Goal: Task Accomplishment & Management: Manage account settings

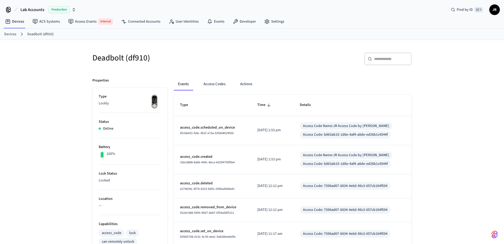
click at [256, 65] on div "​ ​" at bounding box center [333, 61] width 157 height 17
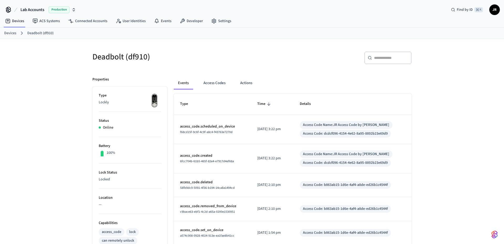
click at [242, 49] on div "Deadbolt (df910)" at bounding box center [167, 56] width 163 height 23
click at [258, 55] on div "​ ​" at bounding box center [333, 59] width 157 height 17
click at [225, 128] on p "access_code.scheduled_on_device" at bounding box center [212, 127] width 65 height 6
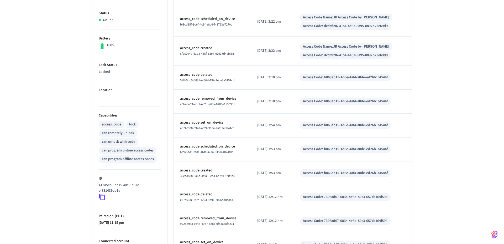
scroll to position [146, 0]
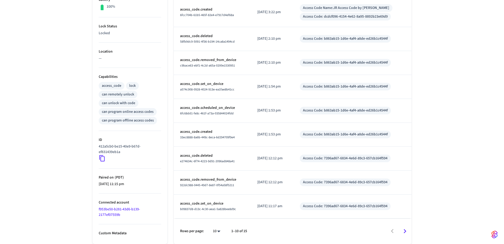
click at [102, 159] on icon at bounding box center [102, 158] width 7 height 7
click at [103, 158] on icon at bounding box center [102, 158] width 7 height 7
click at [152, 144] on p "412a5cb0-be15-40e9-b67d-ef831439eb1a" at bounding box center [129, 149] width 60 height 11
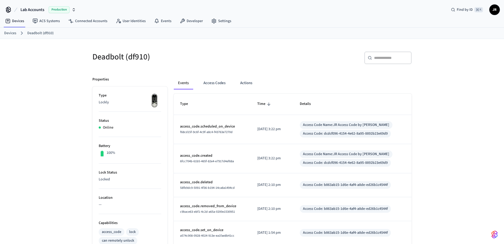
click at [12, 33] on link "Devices" at bounding box center [10, 33] width 12 height 6
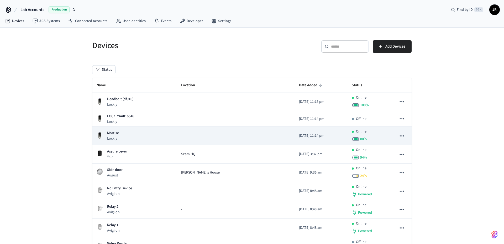
click at [138, 135] on div "Mortise Lockly" at bounding box center [135, 135] width 76 height 11
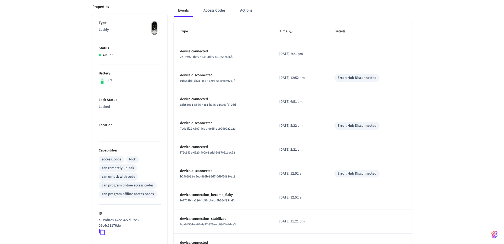
scroll to position [110, 0]
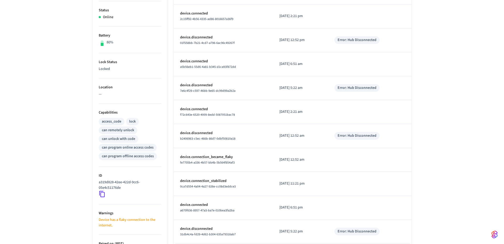
click at [101, 192] on icon at bounding box center [102, 194] width 6 height 6
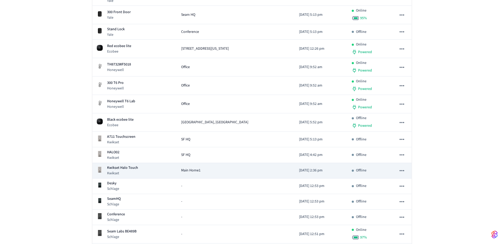
scroll to position [749, 0]
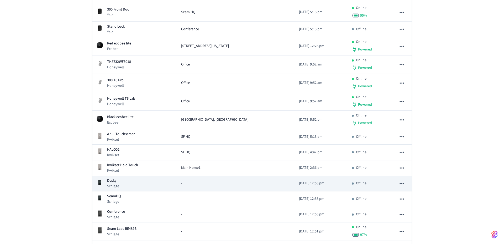
click at [144, 184] on div "Desky Schlage" at bounding box center [135, 183] width 76 height 11
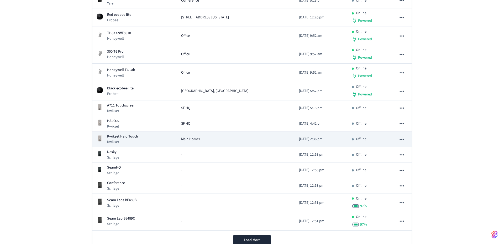
scroll to position [797, 0]
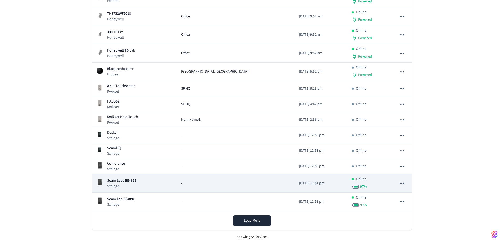
click at [129, 183] on p "Seam Labs BE489B" at bounding box center [121, 181] width 29 height 6
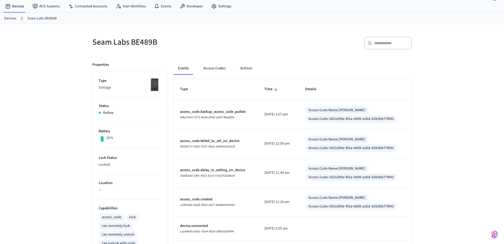
scroll to position [39, 0]
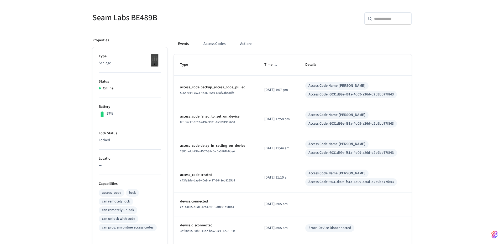
click at [170, 86] on div "Events Access Codes Actions Type Time Details access_code.backup_access_code_pu…" at bounding box center [290, 196] width 244 height 330
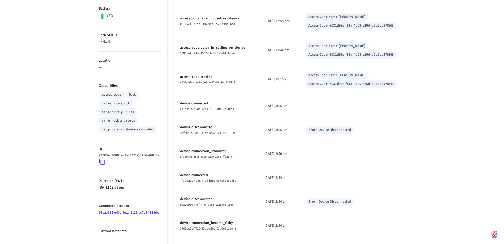
scroll to position [138, 0]
click at [101, 164] on icon at bounding box center [102, 161] width 7 height 7
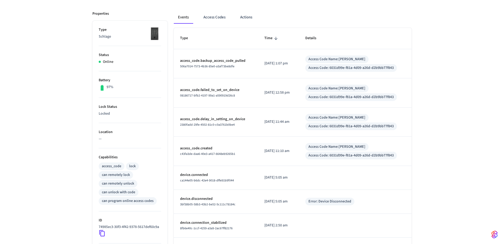
scroll to position [138, 0]
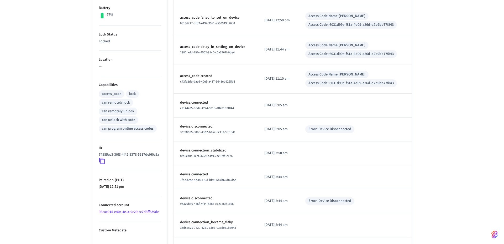
click at [227, 60] on td "access_code.delay_in_setting_on_device 2380fadd-29fe-4502-81c0-c0a3761b0be4" at bounding box center [216, 49] width 84 height 29
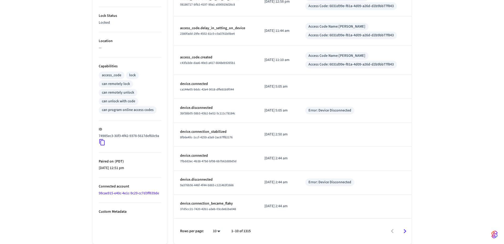
scroll to position [0, 0]
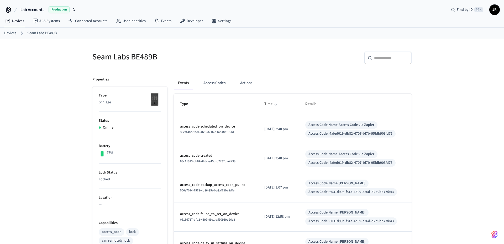
click at [130, 57] on h5 "Seam Labs BE489B" at bounding box center [170, 56] width 157 height 11
click at [147, 55] on h5 "Seam Labs BE489B" at bounding box center [170, 56] width 157 height 11
click at [192, 55] on h5 "Seam Labs BE489B" at bounding box center [170, 56] width 157 height 11
click at [14, 32] on link "Devices" at bounding box center [10, 33] width 12 height 6
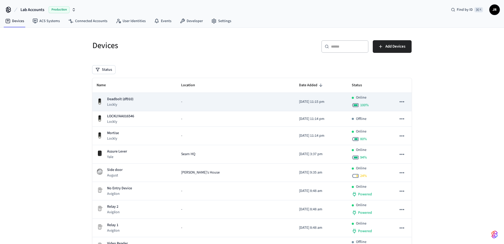
click at [110, 102] on p "Lockly" at bounding box center [120, 104] width 26 height 5
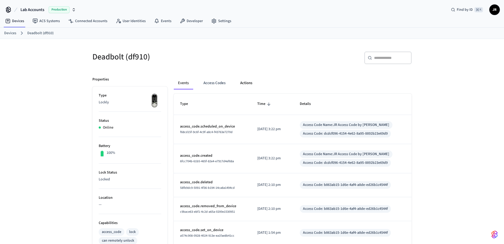
click at [240, 84] on button "Actions" at bounding box center [246, 83] width 20 height 13
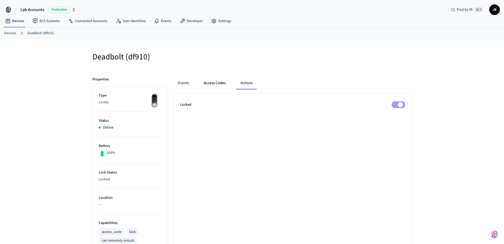
click at [210, 85] on button "Access Codes" at bounding box center [215, 83] width 30 height 13
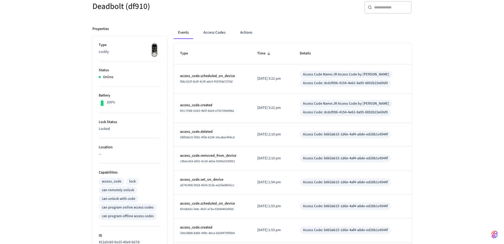
scroll to position [53, 0]
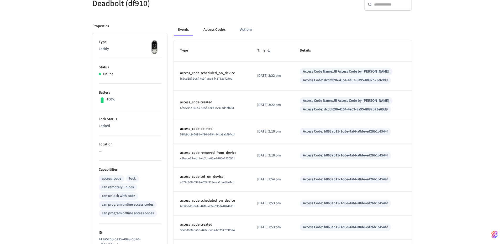
click at [218, 32] on button "Access Codes" at bounding box center [214, 29] width 30 height 13
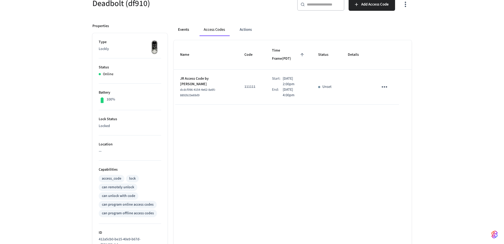
click at [184, 25] on button "Events" at bounding box center [183, 29] width 19 height 13
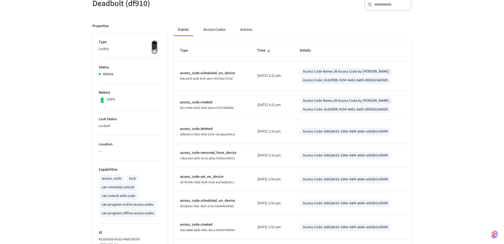
click at [214, 13] on div "Deadbolt (df910)" at bounding box center [167, 3] width 163 height 23
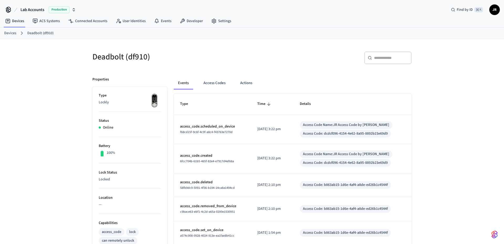
click at [4, 11] on div "Lab Accounts Production Find by ID ⌘ [PERSON_NAME]" at bounding box center [252, 7] width 504 height 15
click at [9, 8] on icon at bounding box center [8, 10] width 8 height 8
click at [12, 34] on link "Devices" at bounding box center [10, 33] width 12 height 6
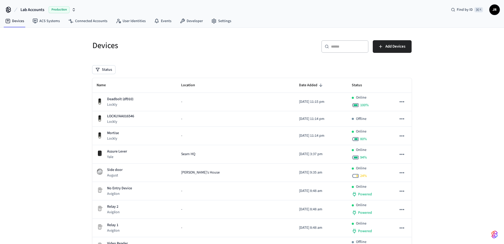
click at [195, 56] on div "Devices" at bounding box center [167, 45] width 163 height 23
click at [38, 11] on span "Lab Accounts" at bounding box center [32, 10] width 24 height 6
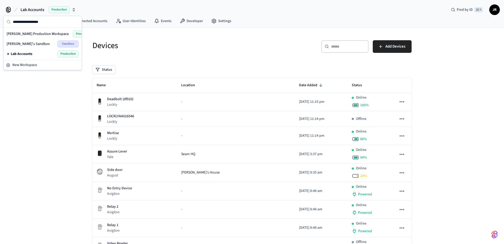
click at [165, 43] on h5 "Devices" at bounding box center [170, 45] width 157 height 11
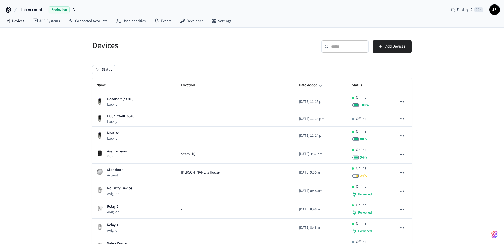
click at [233, 46] on h5 "Devices" at bounding box center [170, 45] width 157 height 11
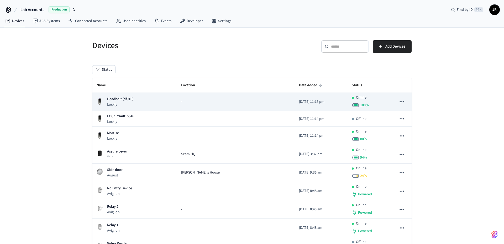
click at [134, 97] on div "Deadbolt (df910) Lockly" at bounding box center [135, 101] width 76 height 11
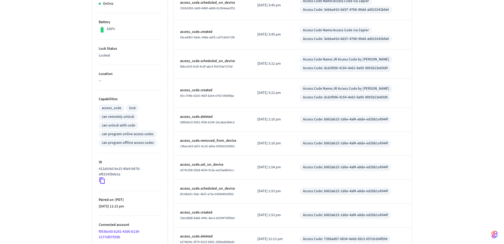
scroll to position [124, 0]
click at [70, 172] on div "Deadbolt (df910) ​ ​ Properties Type Lockly Status Online Battery 100% Lock Sta…" at bounding box center [252, 95] width 504 height 361
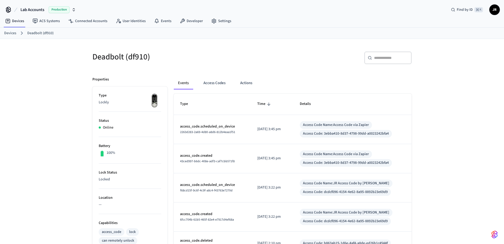
click at [280, 43] on div "Deadbolt (df910) ​ ​ Properties Type Lockly Status Online Battery 100% Lock Sta…" at bounding box center [252, 219] width 336 height 361
click at [490, 11] on span "JR" at bounding box center [494, 9] width 9 height 9
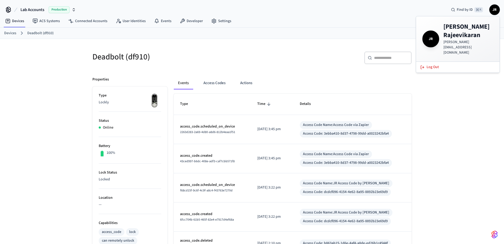
click at [291, 53] on div "​ ​" at bounding box center [333, 59] width 157 height 17
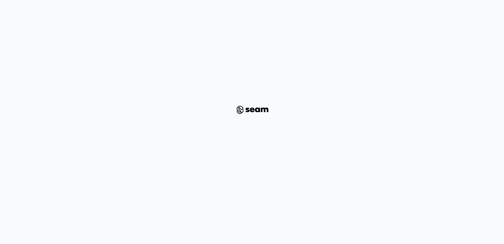
click at [245, 70] on div at bounding box center [252, 109] width 479 height 203
click at [250, 98] on div at bounding box center [252, 109] width 479 height 203
click at [250, 109] on img at bounding box center [252, 109] width 39 height 11
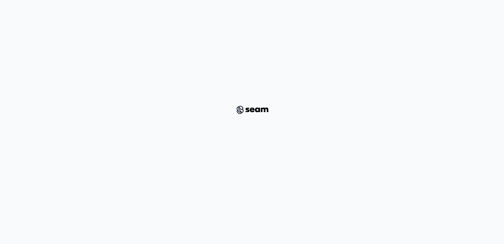
click at [264, 74] on div at bounding box center [252, 109] width 479 height 203
click at [147, 57] on div at bounding box center [252, 109] width 479 height 203
click at [225, 107] on div at bounding box center [252, 109] width 479 height 203
click at [261, 114] on img at bounding box center [252, 109] width 39 height 11
click at [234, 49] on div at bounding box center [252, 109] width 479 height 203
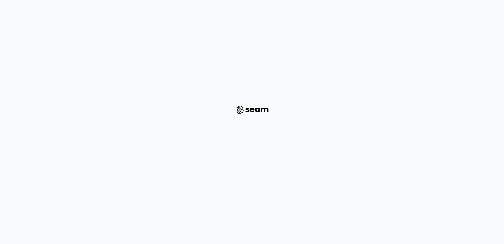
click at [234, 49] on div at bounding box center [252, 109] width 479 height 203
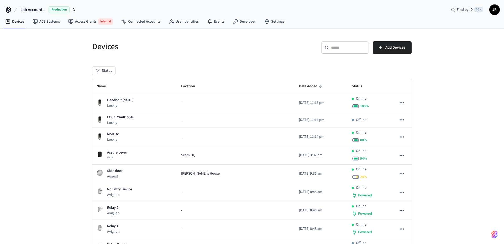
click at [168, 50] on h5 "Devices" at bounding box center [170, 46] width 157 height 11
click at [197, 57] on div "Devices" at bounding box center [167, 46] width 163 height 23
click at [495, 11] on span "JR" at bounding box center [494, 9] width 9 height 9
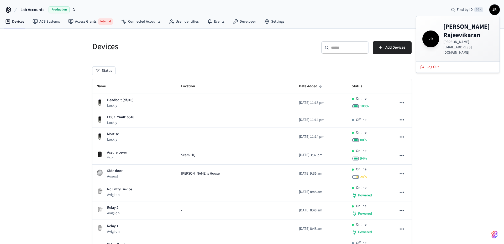
click at [245, 52] on h5 "Devices" at bounding box center [170, 46] width 157 height 11
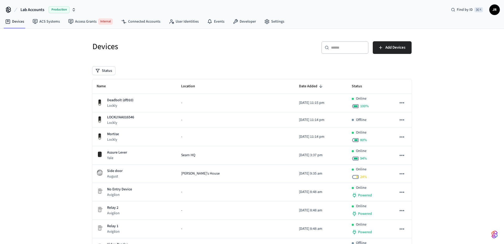
click at [245, 52] on h5 "Devices" at bounding box center [170, 46] width 157 height 11
click at [247, 24] on link "Developer" at bounding box center [245, 21] width 32 height 9
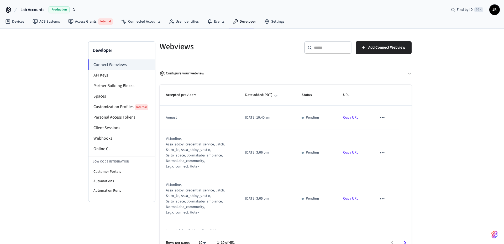
click at [178, 45] on h5 "Webviews" at bounding box center [221, 46] width 123 height 11
click at [233, 45] on h5 "Webviews" at bounding box center [221, 46] width 123 height 11
click at [98, 77] on li "API Keys" at bounding box center [121, 75] width 67 height 11
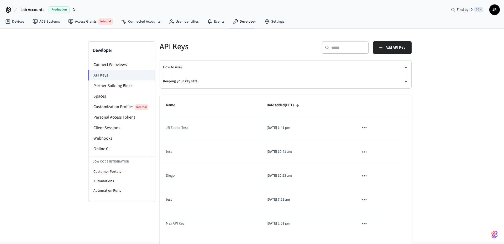
click at [44, 8] on button "Lab Accounts Production" at bounding box center [48, 9] width 59 height 11
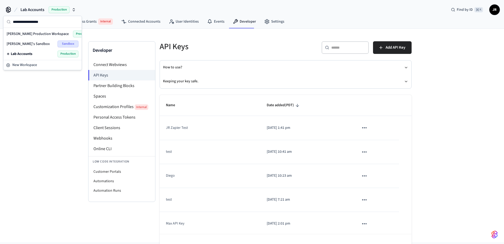
click at [45, 112] on div "Developer Connect Webviews API Keys Partner Building Blocks Spaces Customizatio…" at bounding box center [252, 135] width 504 height 213
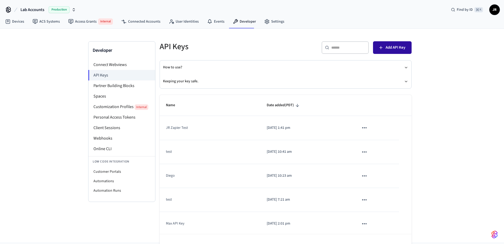
click at [393, 49] on span "Add API Key" at bounding box center [396, 47] width 20 height 7
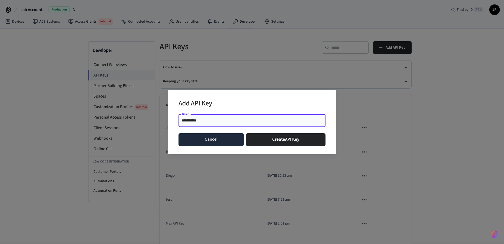
type input "**********"
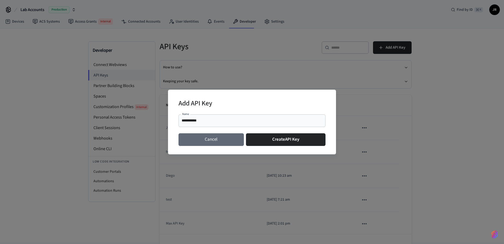
click at [223, 138] on button "Cancel" at bounding box center [211, 139] width 65 height 13
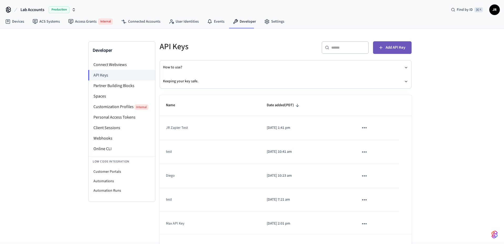
click at [392, 51] on span "Add API Key" at bounding box center [396, 47] width 20 height 7
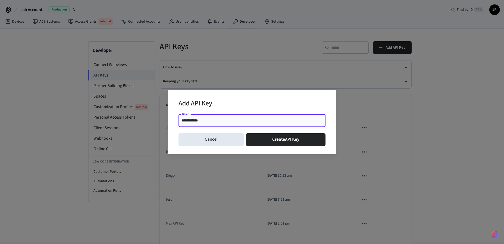
click at [222, 120] on input "**********" at bounding box center [252, 120] width 141 height 5
type input "**********"
click at [284, 141] on button "Create API Key" at bounding box center [286, 139] width 80 height 13
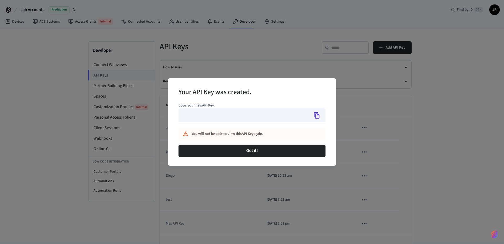
type input "**********"
click at [319, 113] on icon "Copy" at bounding box center [317, 115] width 7 height 7
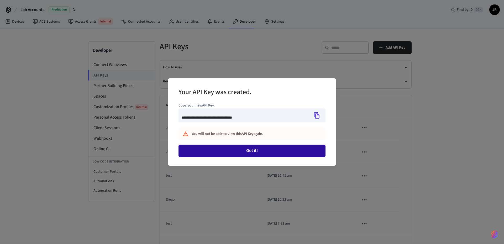
click at [236, 152] on button "Got it!" at bounding box center [252, 150] width 147 height 13
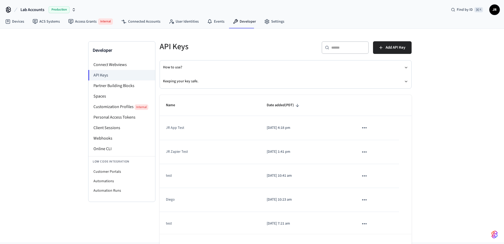
click at [44, 10] on button "Lab Accounts Production" at bounding box center [48, 9] width 59 height 11
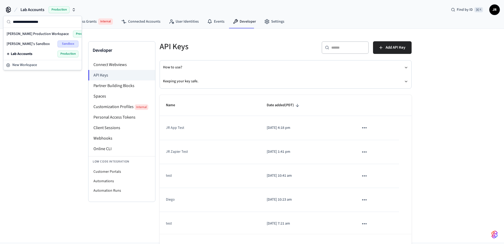
click at [135, 2] on div "Lab Accounts Production Find by ID ⌘ K JR" at bounding box center [252, 7] width 504 height 15
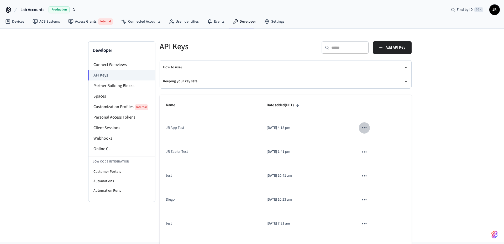
click at [361, 129] on icon "sticky table" at bounding box center [364, 127] width 7 height 7
click at [253, 92] on div at bounding box center [252, 122] width 504 height 244
click at [21, 22] on link "Devices" at bounding box center [14, 21] width 27 height 9
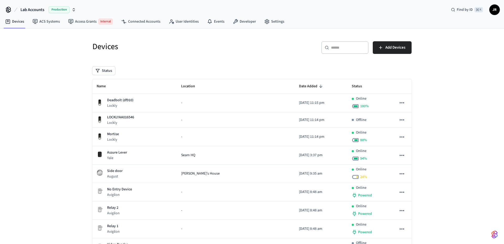
click at [211, 44] on h5 "Devices" at bounding box center [170, 46] width 157 height 11
click at [210, 41] on div "Devices" at bounding box center [167, 46] width 163 height 23
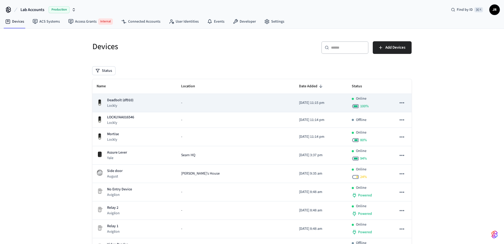
click at [119, 98] on p "Deadbolt (df910)" at bounding box center [120, 100] width 26 height 6
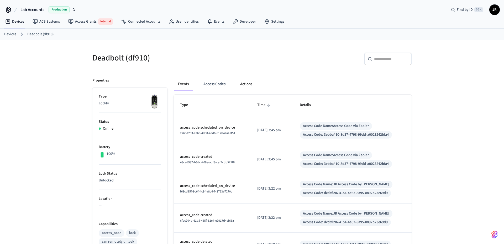
click at [244, 84] on button "Actions" at bounding box center [246, 84] width 20 height 13
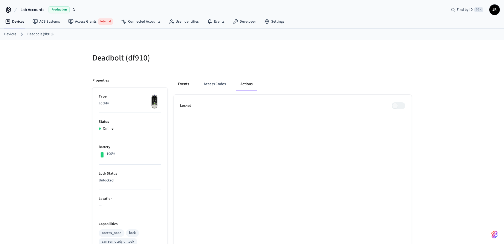
click at [186, 82] on button "Events" at bounding box center [183, 84] width 19 height 13
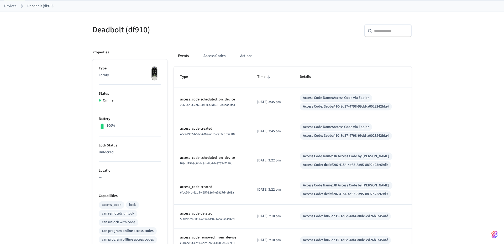
scroll to position [38, 0]
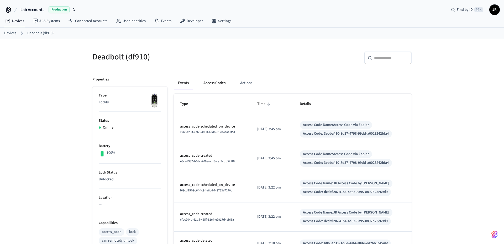
click at [213, 85] on button "Access Codes" at bounding box center [214, 83] width 30 height 13
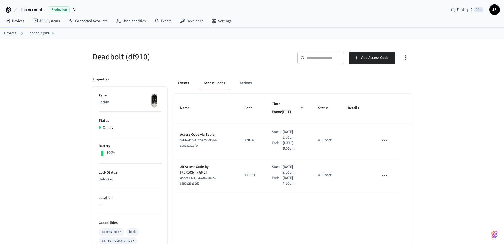
click at [179, 83] on button "Events" at bounding box center [183, 83] width 19 height 13
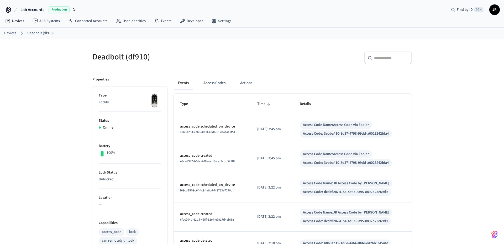
click at [236, 59] on h5 "Deadbolt (df910)" at bounding box center [170, 56] width 157 height 11
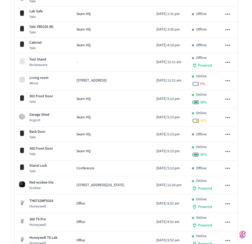
scroll to position [828, 0]
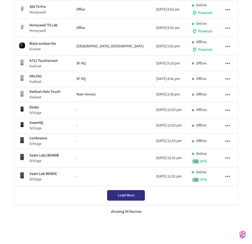
click at [116, 195] on button "Load More" at bounding box center [126, 195] width 38 height 11
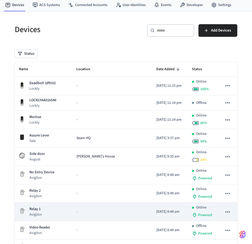
scroll to position [0, 0]
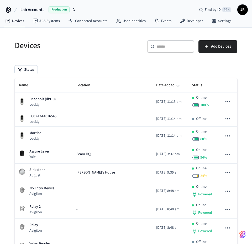
click at [100, 48] on h5 "Devices" at bounding box center [69, 45] width 108 height 11
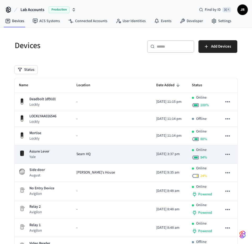
click at [33, 157] on p "Yale" at bounding box center [39, 156] width 20 height 5
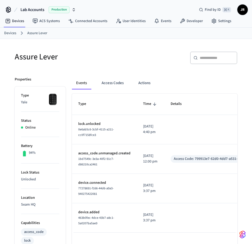
click at [117, 56] on h5 "Assure Lever" at bounding box center [69, 56] width 108 height 11
